Goal: Navigation & Orientation: Go to known website

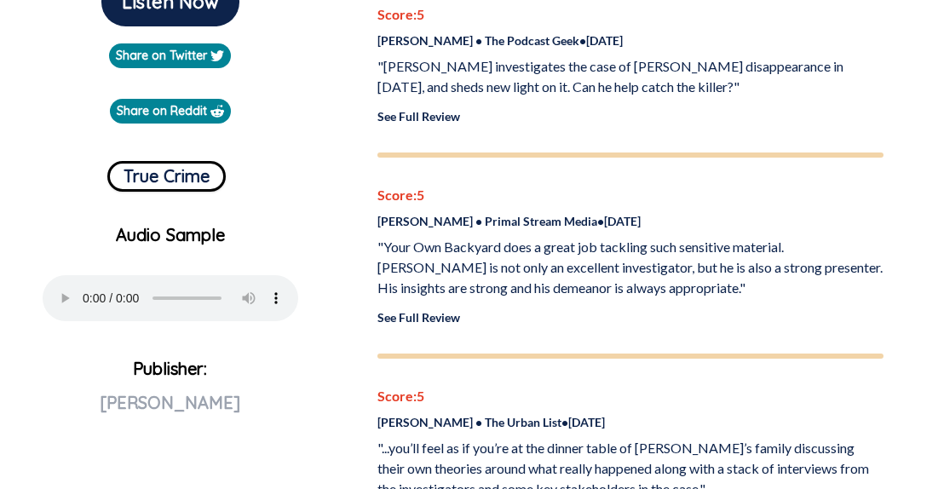
scroll to position [550, 0]
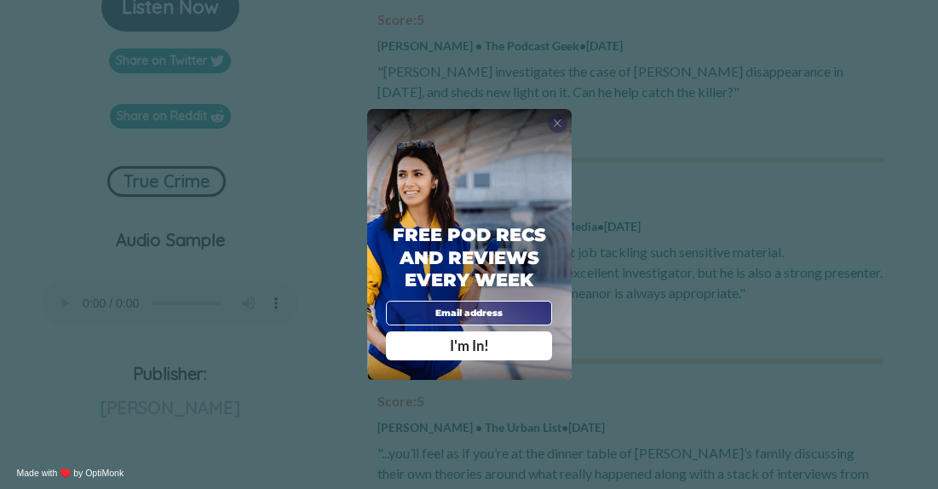
click at [553, 126] on span "X" at bounding box center [557, 123] width 9 height 13
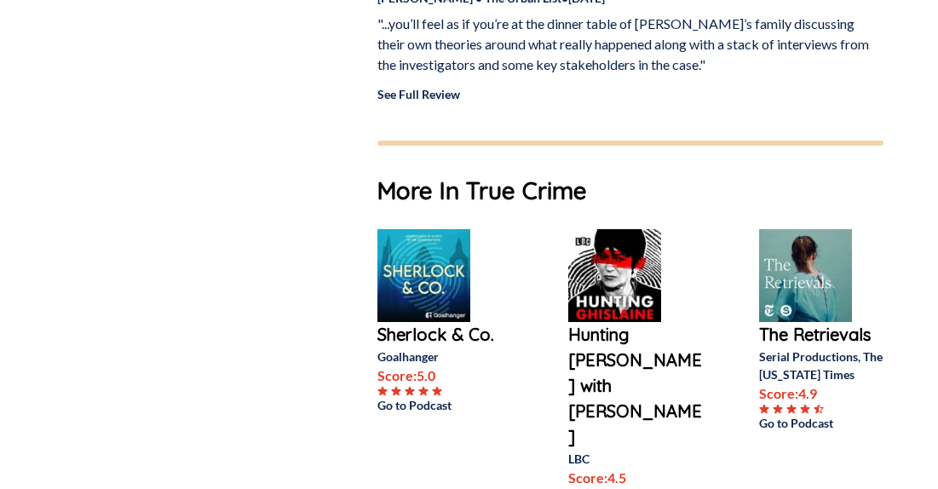
scroll to position [1110, 0]
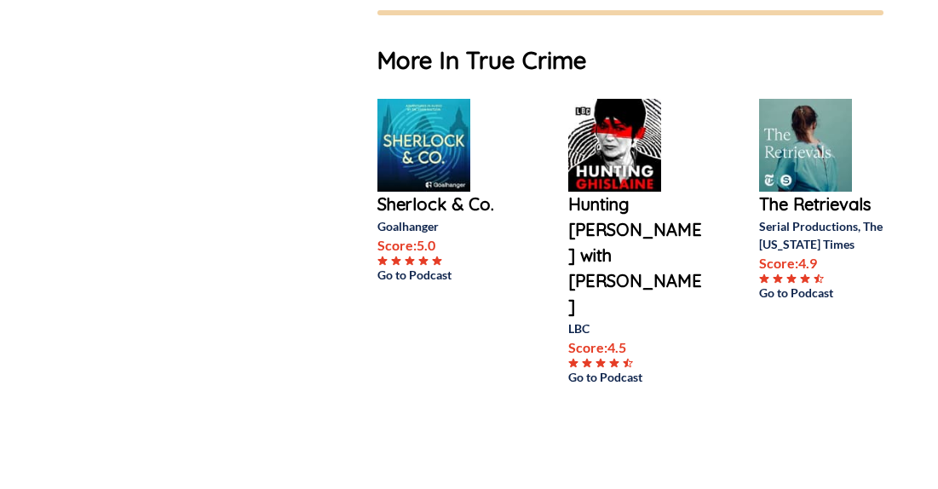
click at [401, 270] on p "Go to Podcast" at bounding box center [446, 275] width 136 height 18
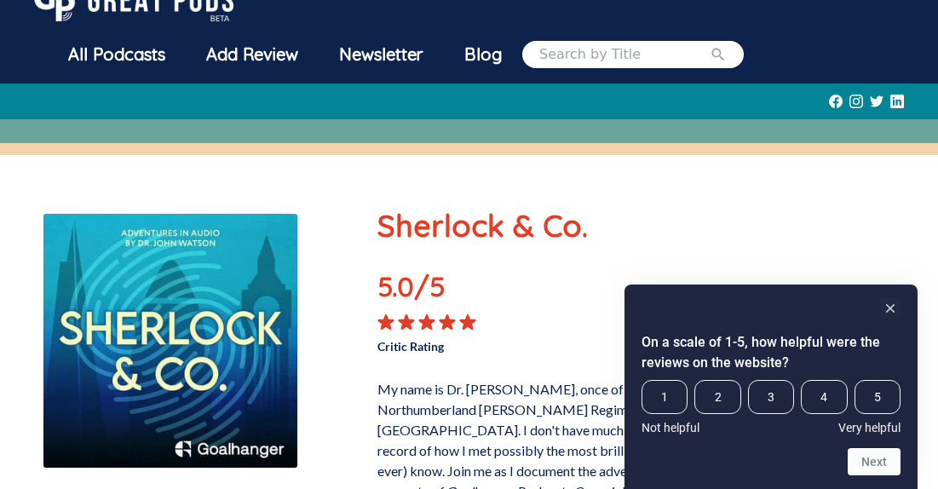
scroll to position [40, 0]
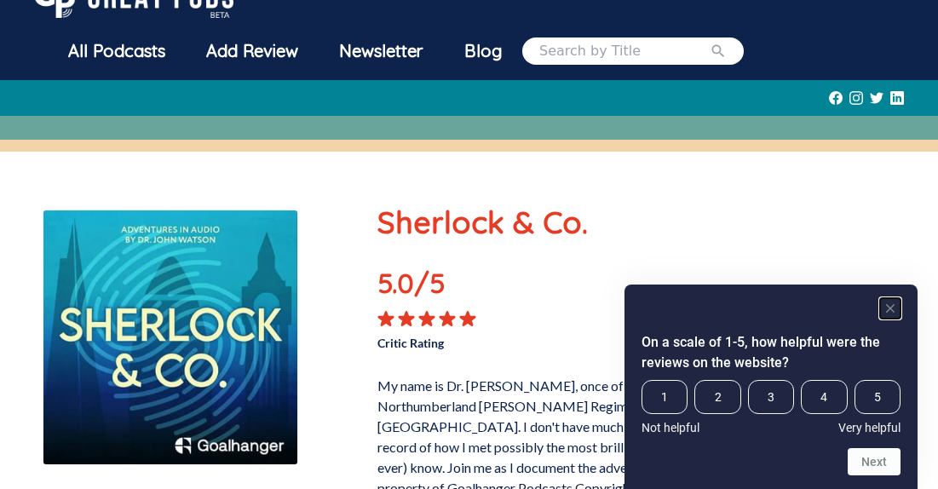
click at [897, 308] on rect "Hide survey" at bounding box center [891, 308] width 20 height 20
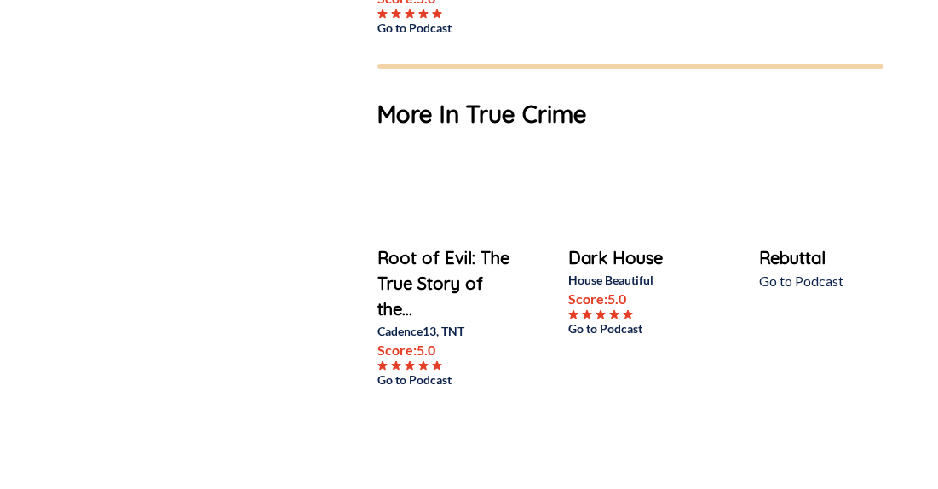
scroll to position [1256, 0]
